Goal: Complete application form

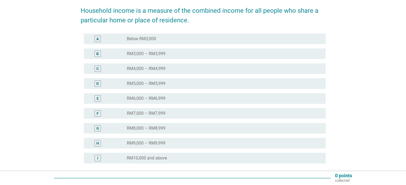
scroll to position [80, 0]
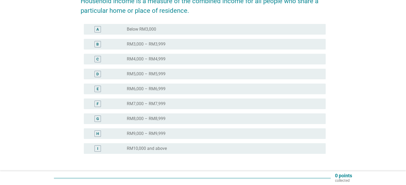
click at [139, 136] on label "RM9,000 – RM9,999" at bounding box center [146, 133] width 39 height 5
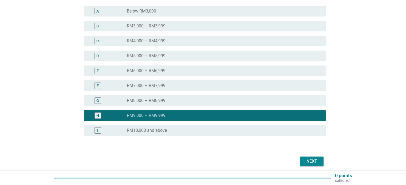
scroll to position [118, 0]
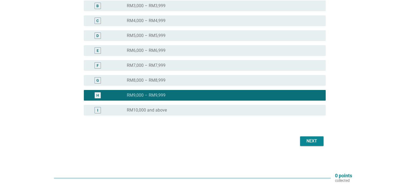
click at [319, 142] on button "Next" at bounding box center [311, 142] width 23 height 10
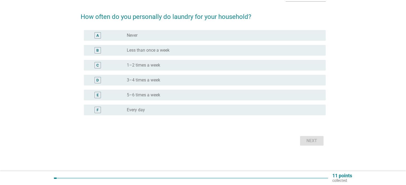
scroll to position [0, 0]
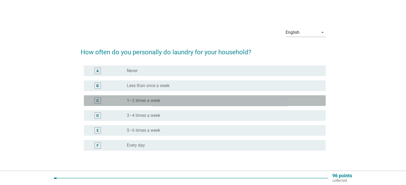
click at [158, 103] on label "1–2 times a week" at bounding box center [143, 100] width 33 height 5
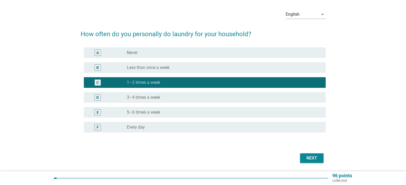
scroll to position [35, 0]
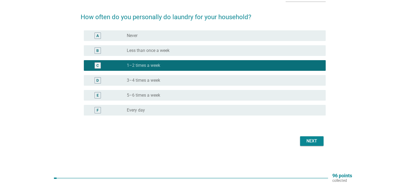
click at [313, 143] on div "Next" at bounding box center [311, 141] width 15 height 6
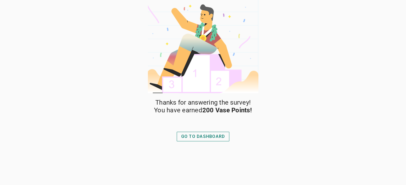
click at [196, 138] on div "GO TO DASHBOARD" at bounding box center [203, 137] width 44 height 6
